Goal: Find specific page/section: Find specific page/section

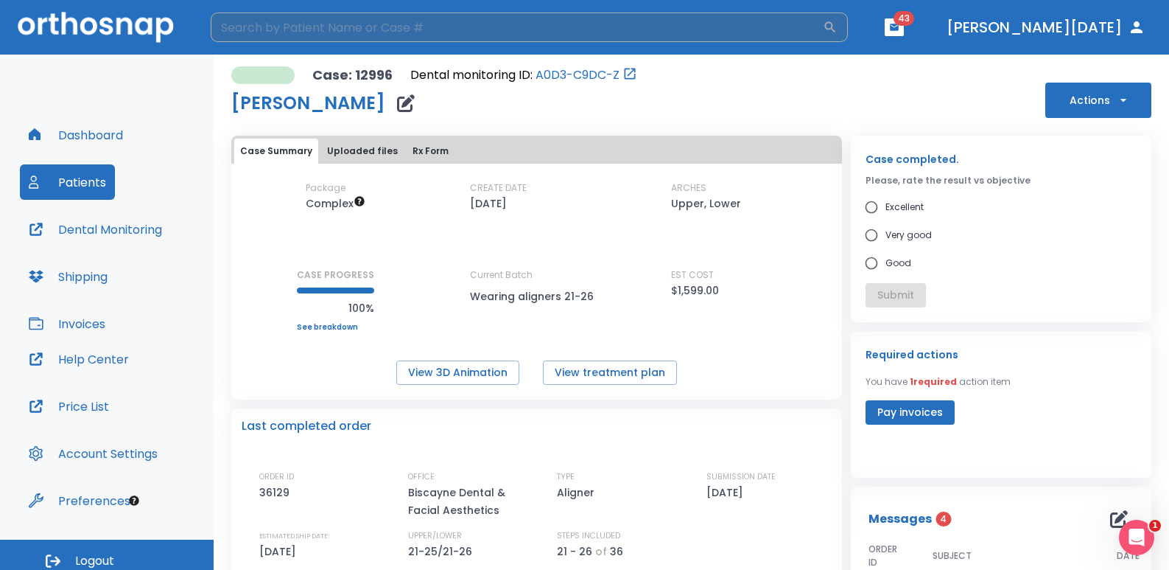
scroll to position [147, 0]
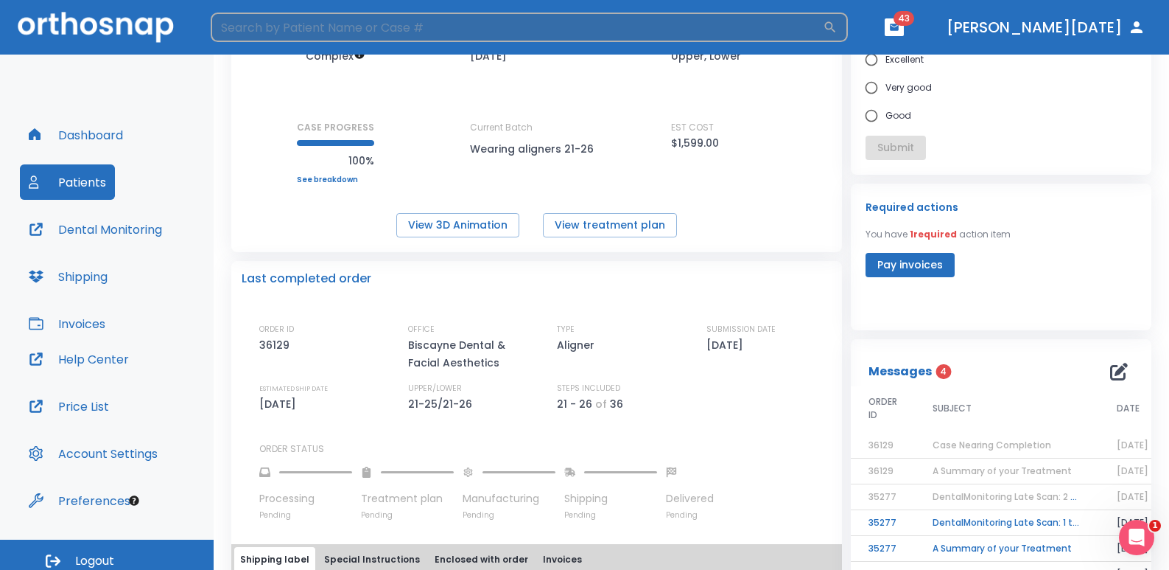
click at [338, 26] on input "search" at bounding box center [517, 27] width 612 height 29
type input "liron"
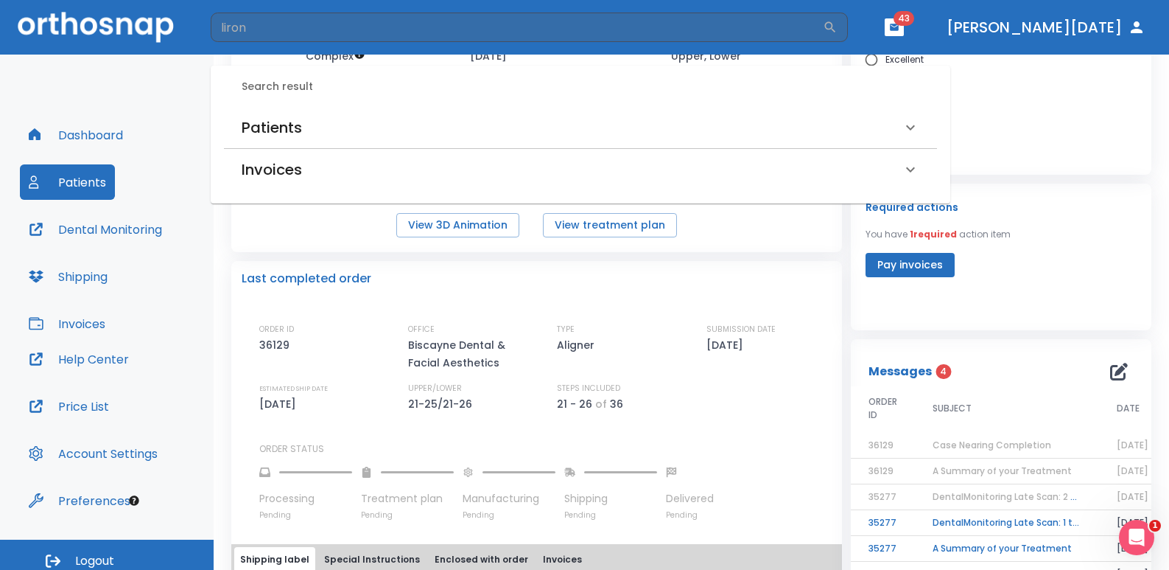
click at [273, 125] on h6 "Patients" at bounding box center [272, 128] width 60 height 24
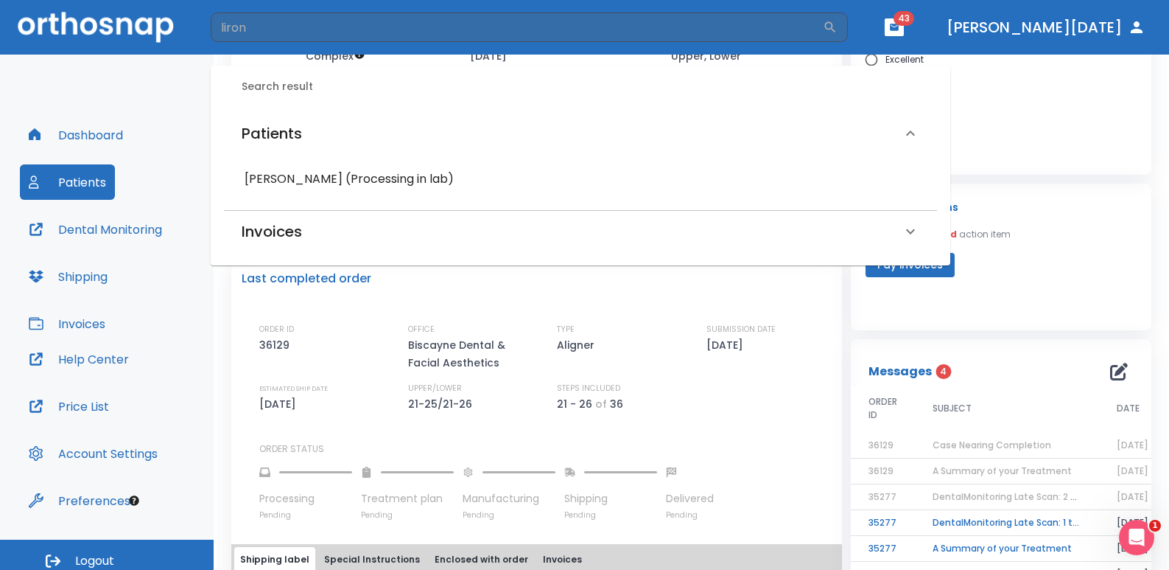
click at [309, 183] on h6 "[PERSON_NAME] (Processing in lab)" at bounding box center [581, 179] width 672 height 21
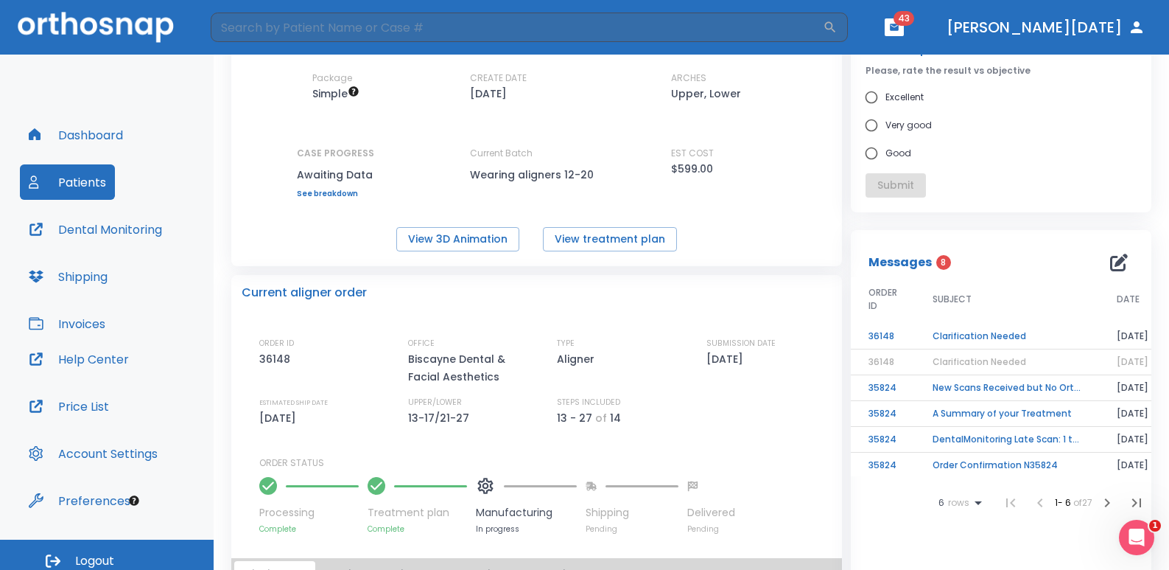
scroll to position [147, 0]
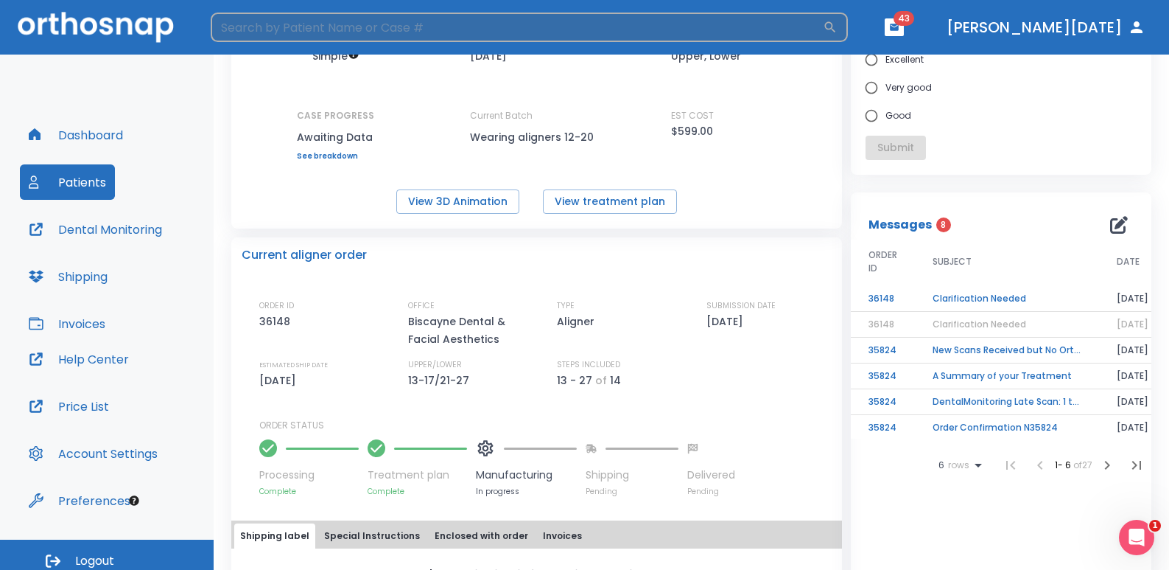
click at [282, 16] on input "search" at bounding box center [517, 27] width 612 height 29
type input "chanel"
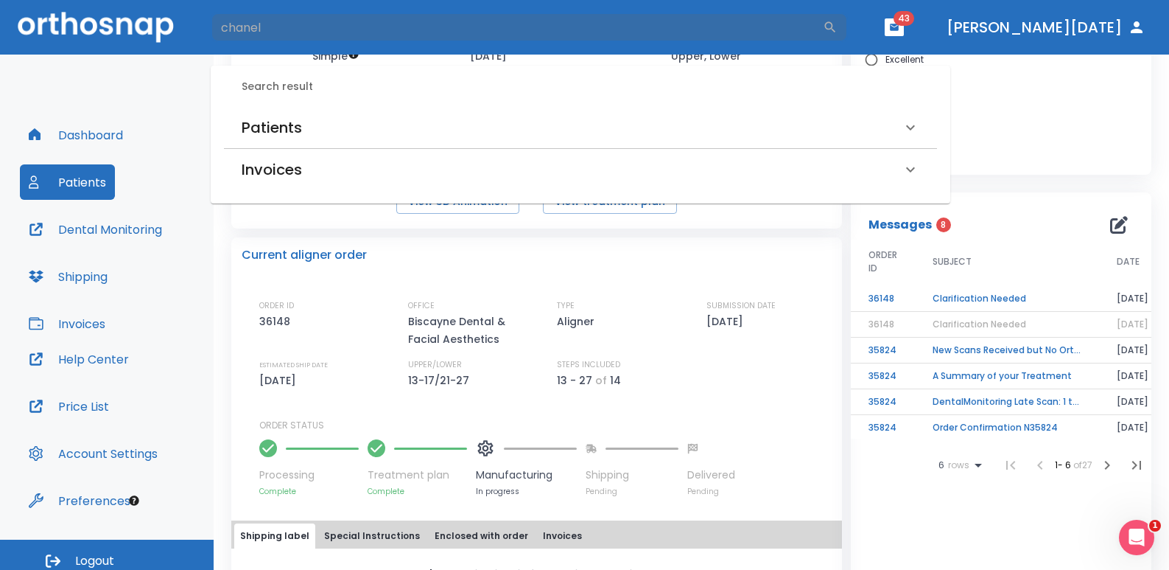
click at [280, 125] on h6 "Patients" at bounding box center [272, 128] width 60 height 24
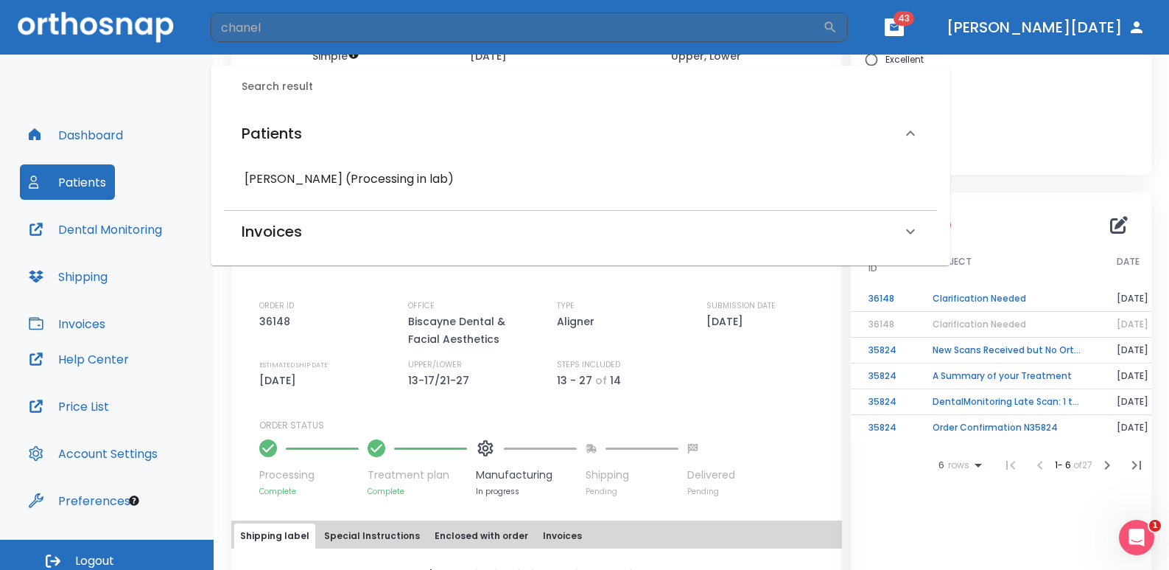
click at [292, 169] on h6 "[PERSON_NAME] (Processing in lab)" at bounding box center [581, 179] width 672 height 21
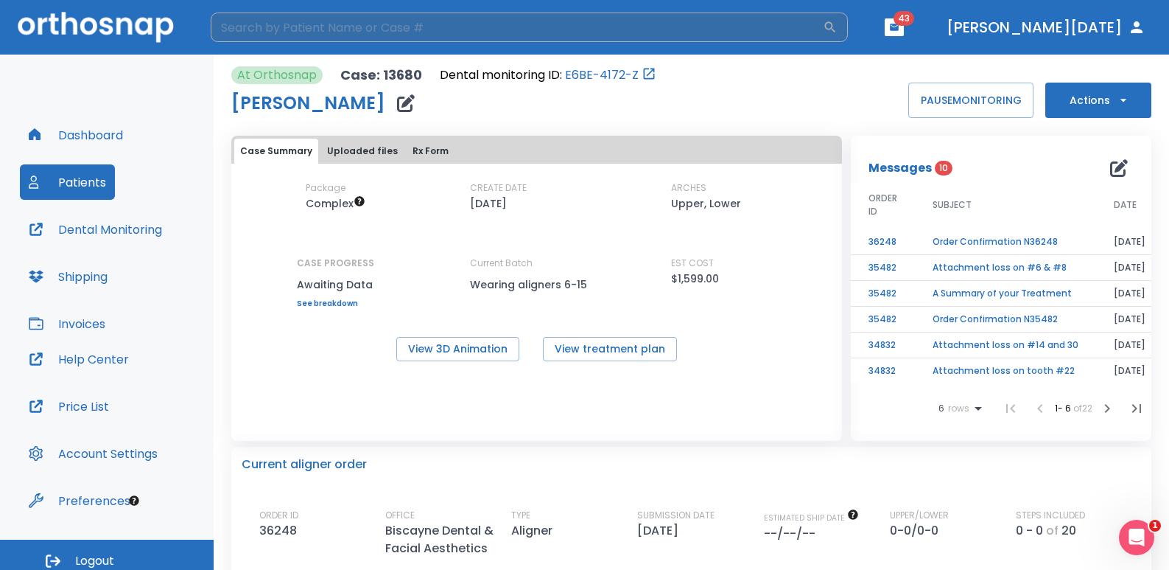
click at [329, 37] on input "search" at bounding box center [517, 27] width 612 height 29
type input "[PERSON_NAME]"
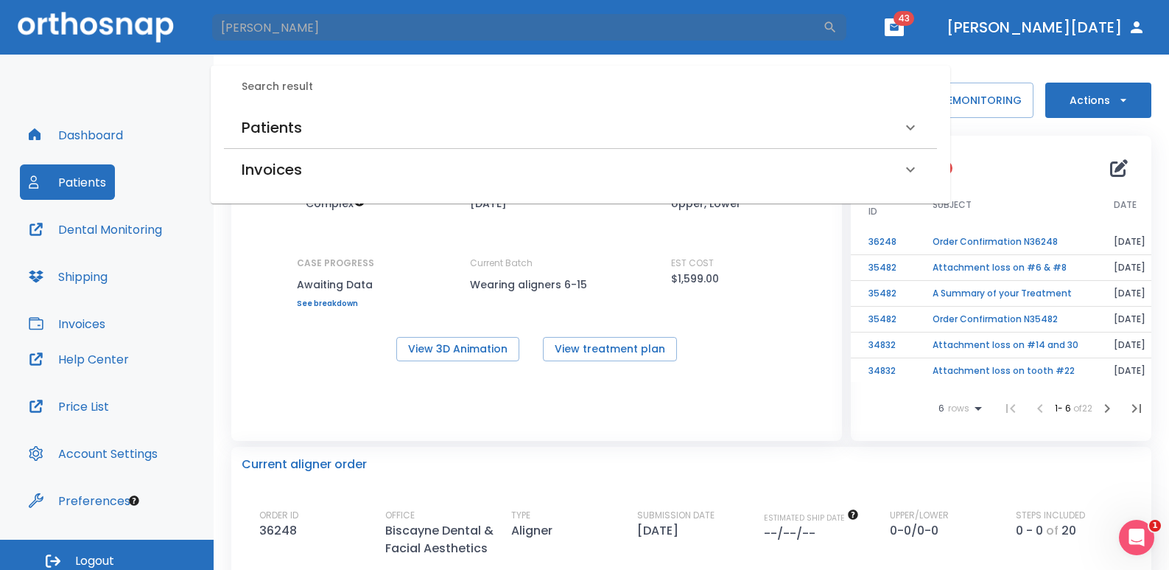
click at [251, 127] on h6 "Patients" at bounding box center [272, 128] width 60 height 24
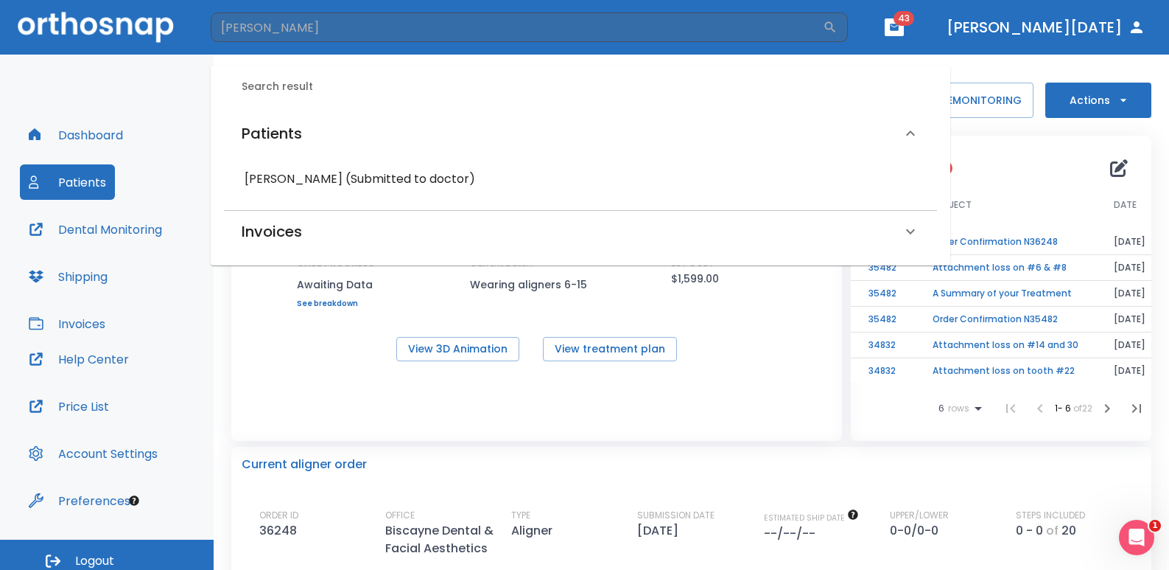
click at [262, 175] on h6 "[PERSON_NAME] (Submitted to doctor)" at bounding box center [581, 179] width 672 height 21
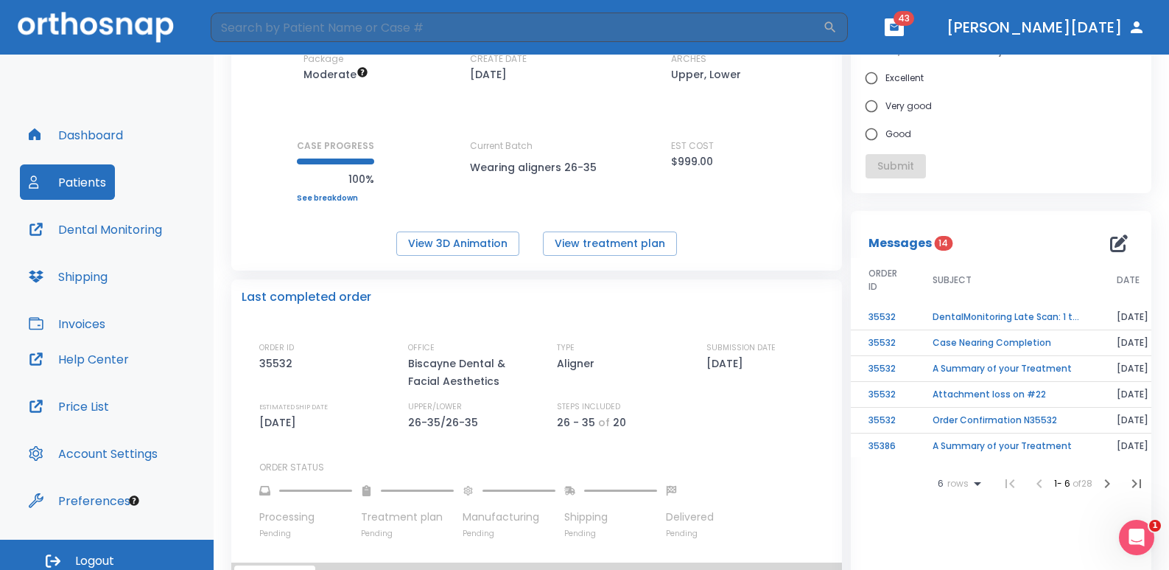
scroll to position [221, 0]
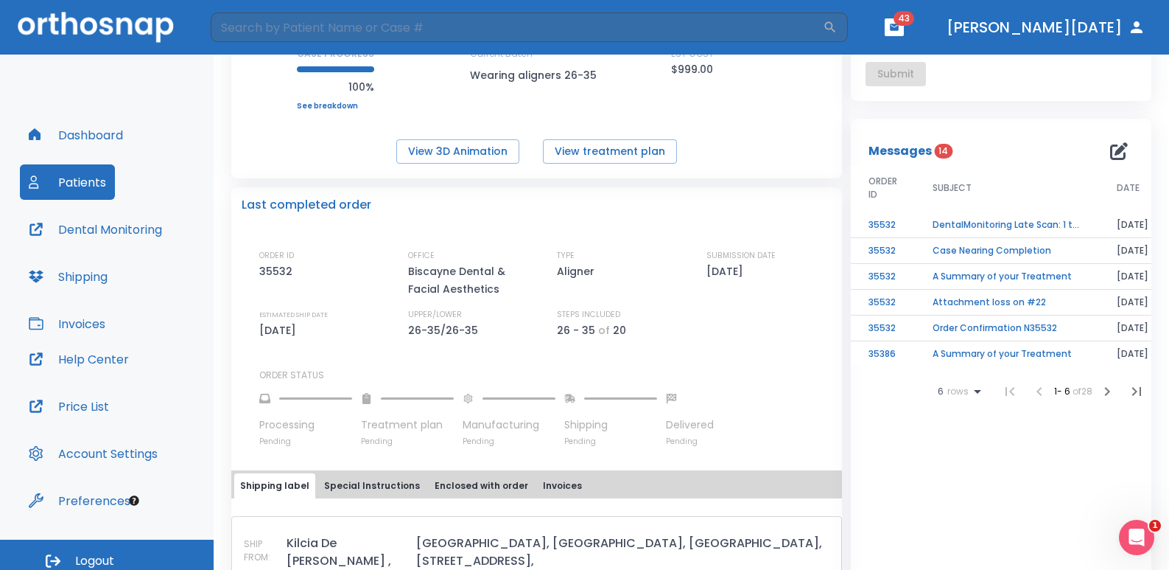
click at [928, 141] on div "Messages 14" at bounding box center [1001, 150] width 265 height 29
click at [924, 155] on div "Messages 14" at bounding box center [906, 151] width 75 height 18
click at [1016, 221] on td "DentalMonitoring Late Scan: 1 to 2 Weeks Notification" at bounding box center [1007, 225] width 184 height 26
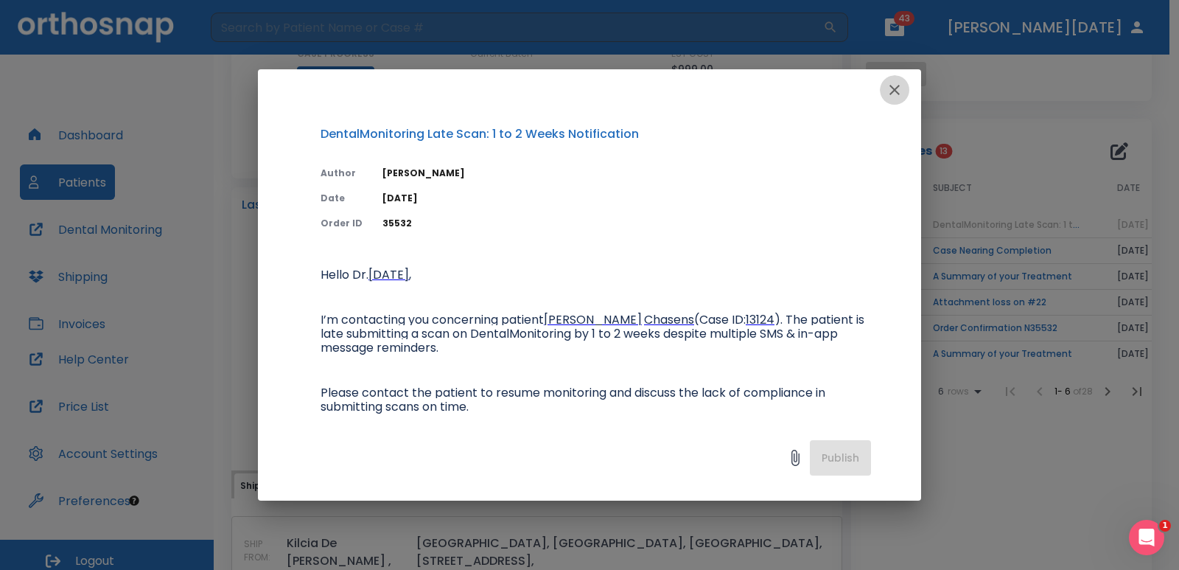
click at [900, 99] on button "button" at bounding box center [894, 89] width 29 height 29
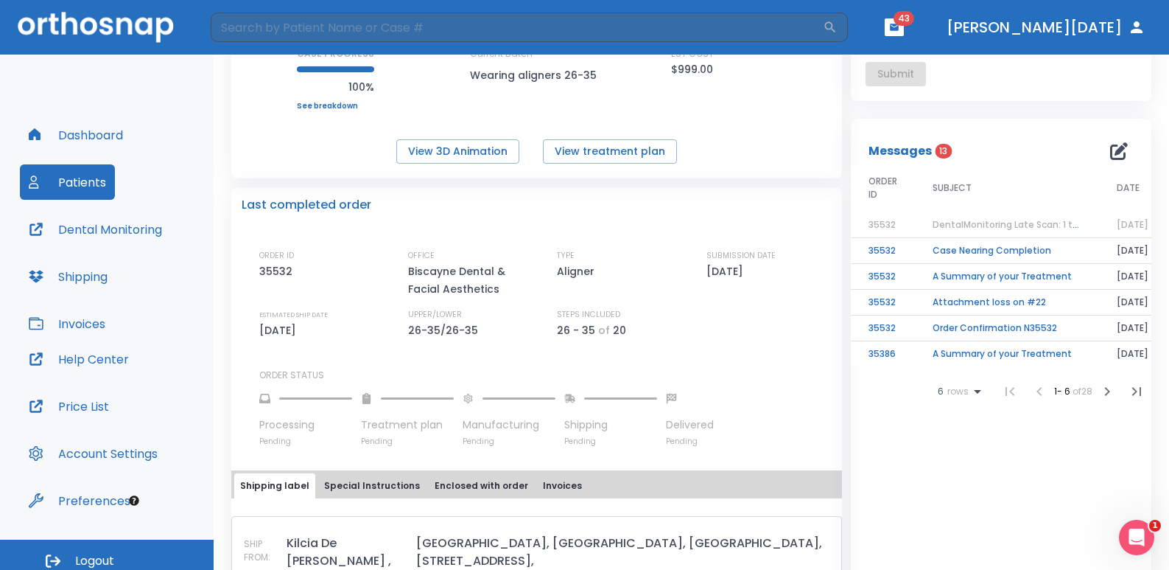
drag, startPoint x: 1004, startPoint y: 225, endPoint x: 1044, endPoint y: 149, distance: 86.3
click at [1044, 149] on div "Messages 13" at bounding box center [1001, 150] width 265 height 29
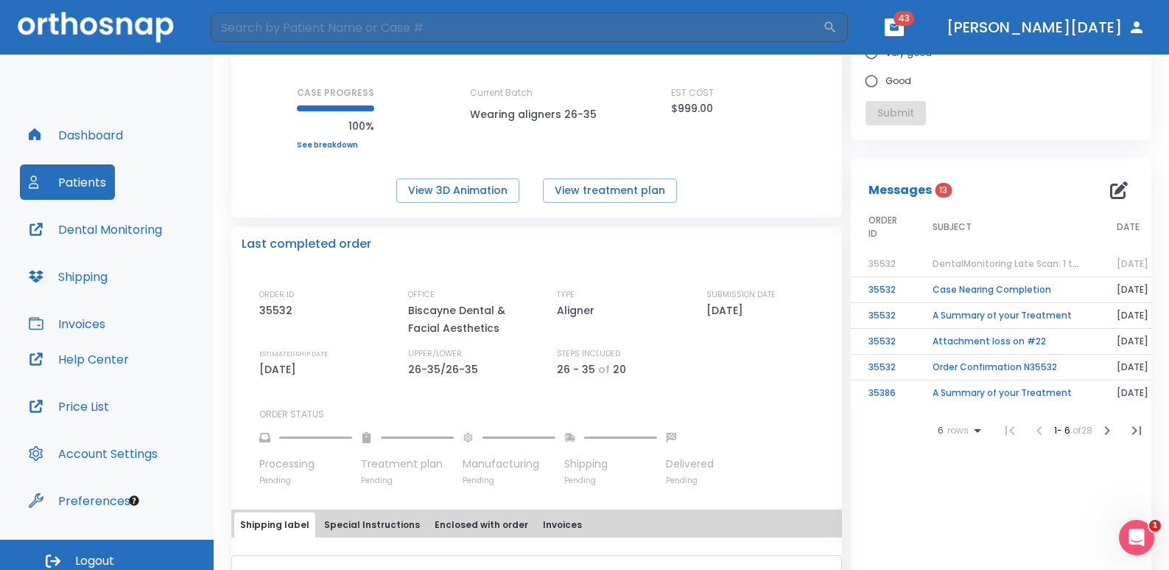
scroll to position [147, 0]
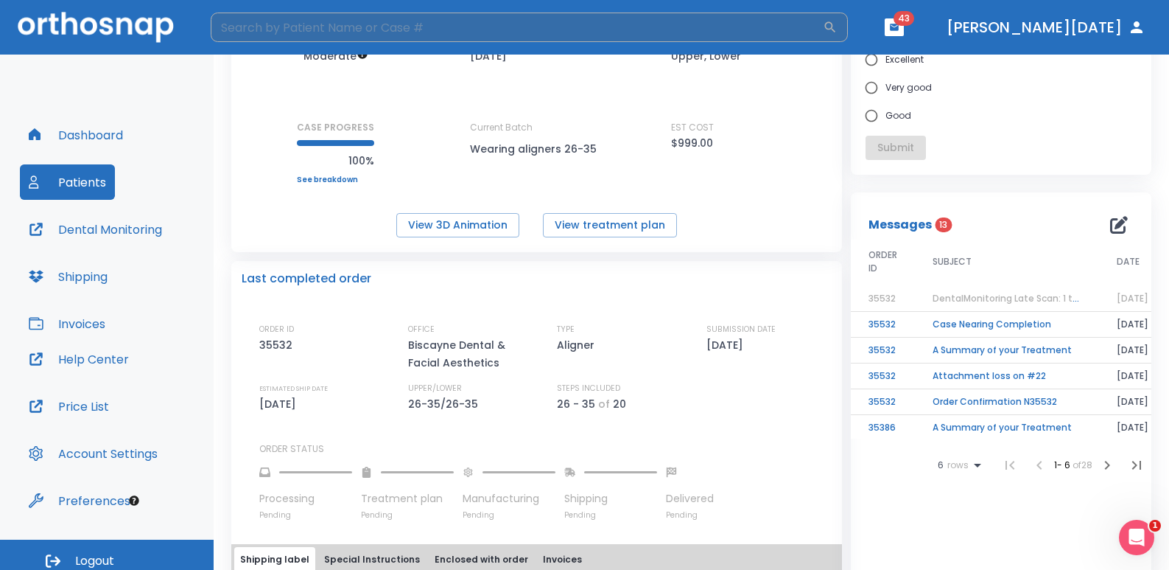
click at [292, 29] on input "search" at bounding box center [517, 27] width 612 height 29
type input "chanel"
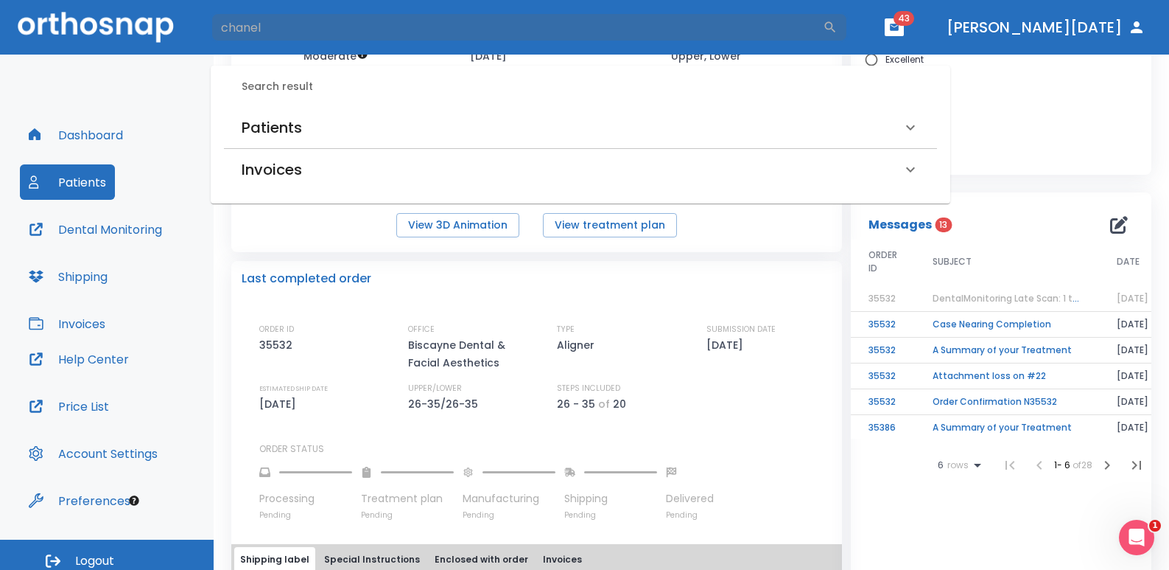
click at [293, 125] on h6 "Patients" at bounding box center [272, 128] width 60 height 24
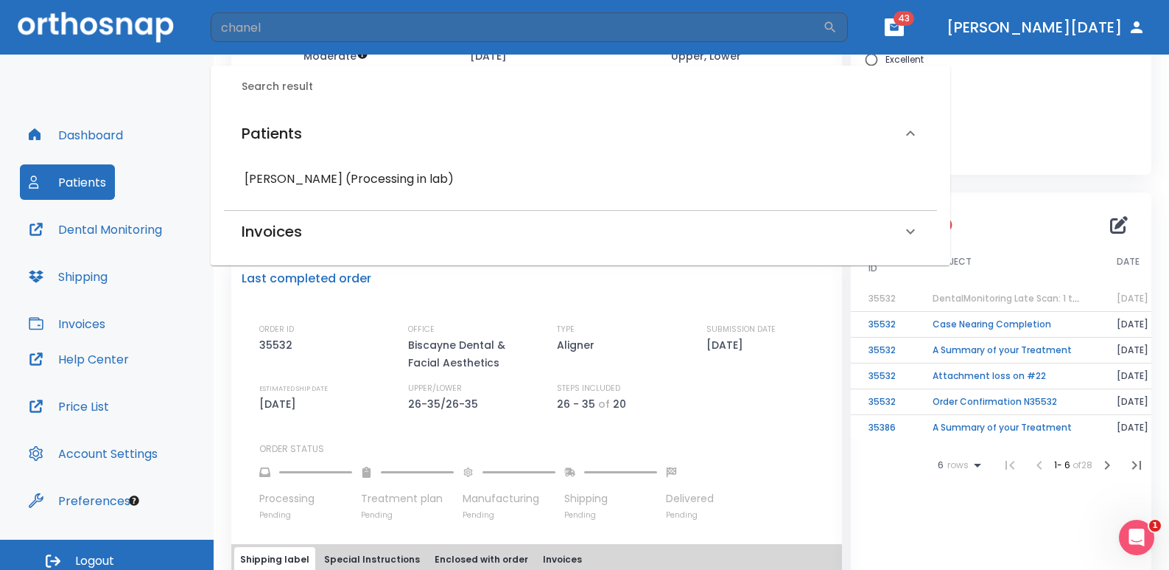
click at [281, 183] on h6 "[PERSON_NAME] (Processing in lab)" at bounding box center [581, 179] width 672 height 21
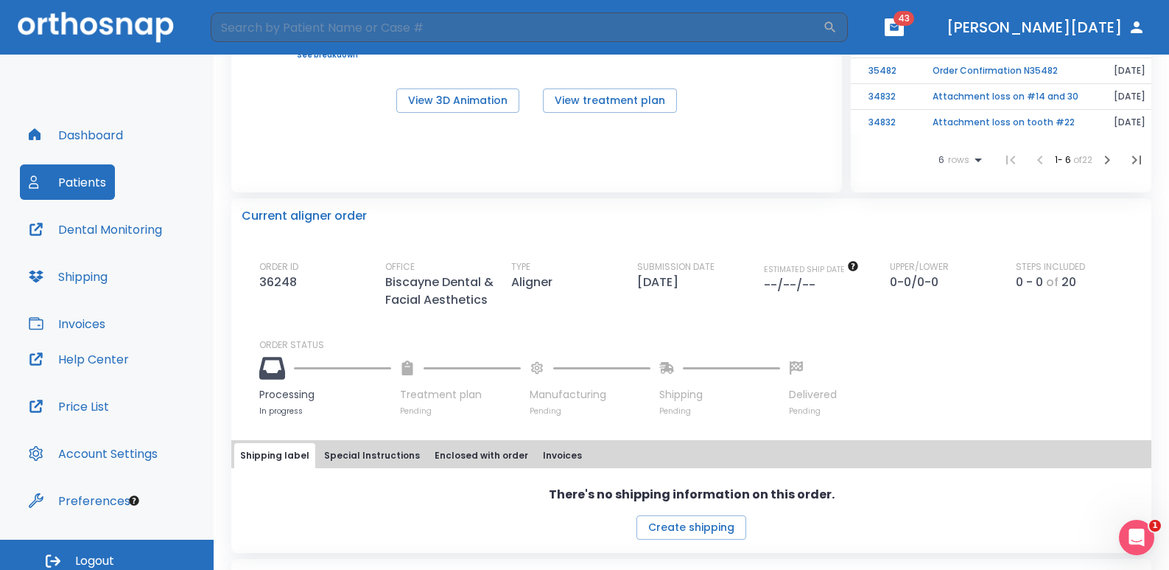
scroll to position [295, 0]
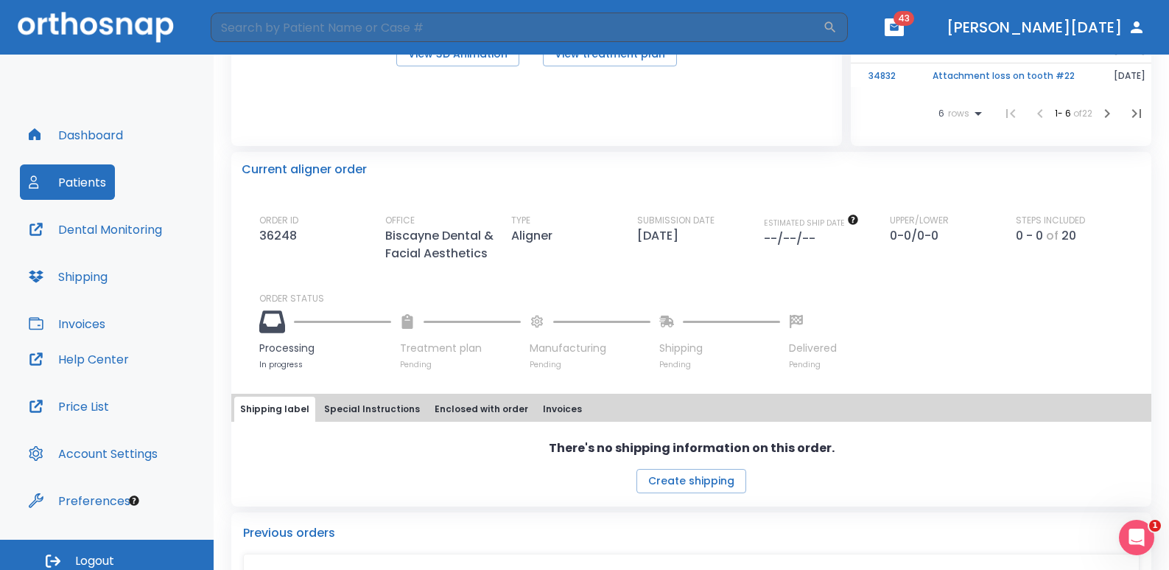
click at [54, 24] on img at bounding box center [96, 27] width 156 height 30
click at [144, 47] on header "​ 43 [PERSON_NAME][DATE]" at bounding box center [584, 27] width 1169 height 55
click at [141, 27] on img at bounding box center [96, 27] width 156 height 30
